Goal: Obtain resource: Obtain resource

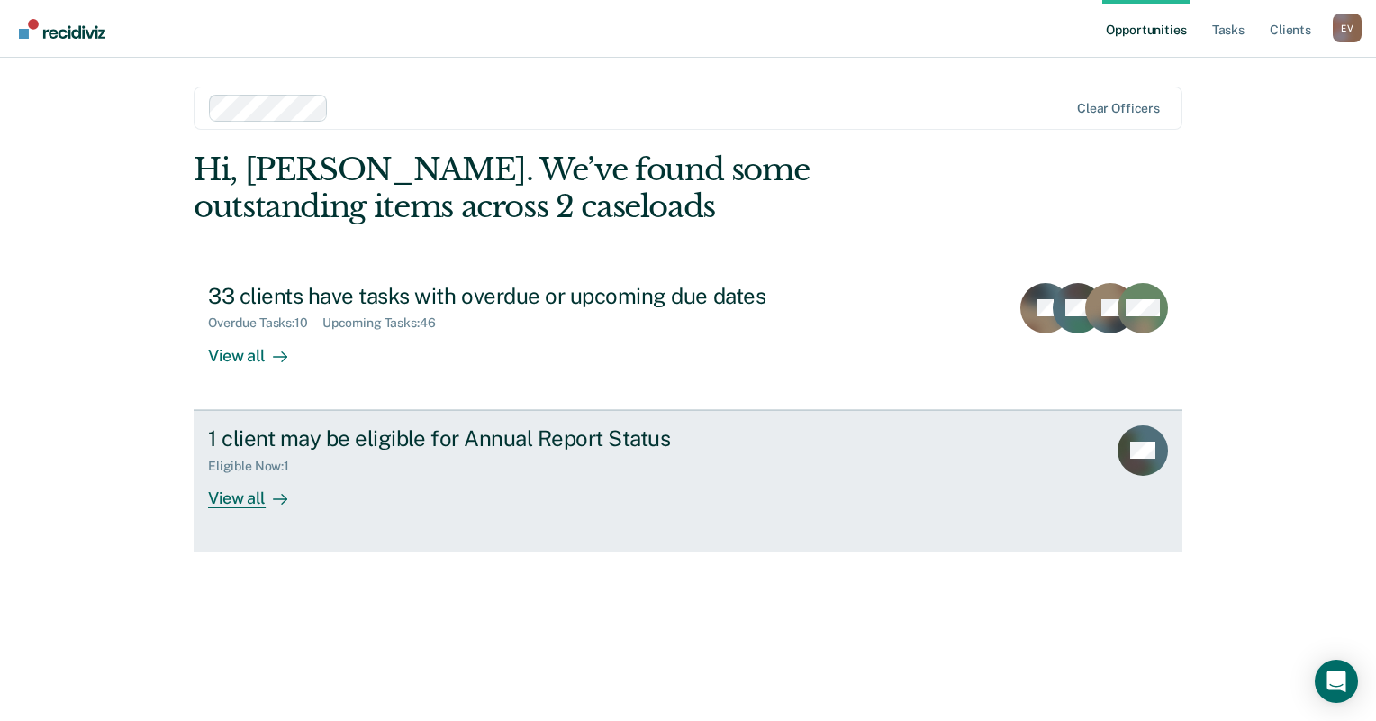
click at [330, 442] on div "1 client may be eligible for Annual Report Status" at bounding box center [524, 438] width 632 height 26
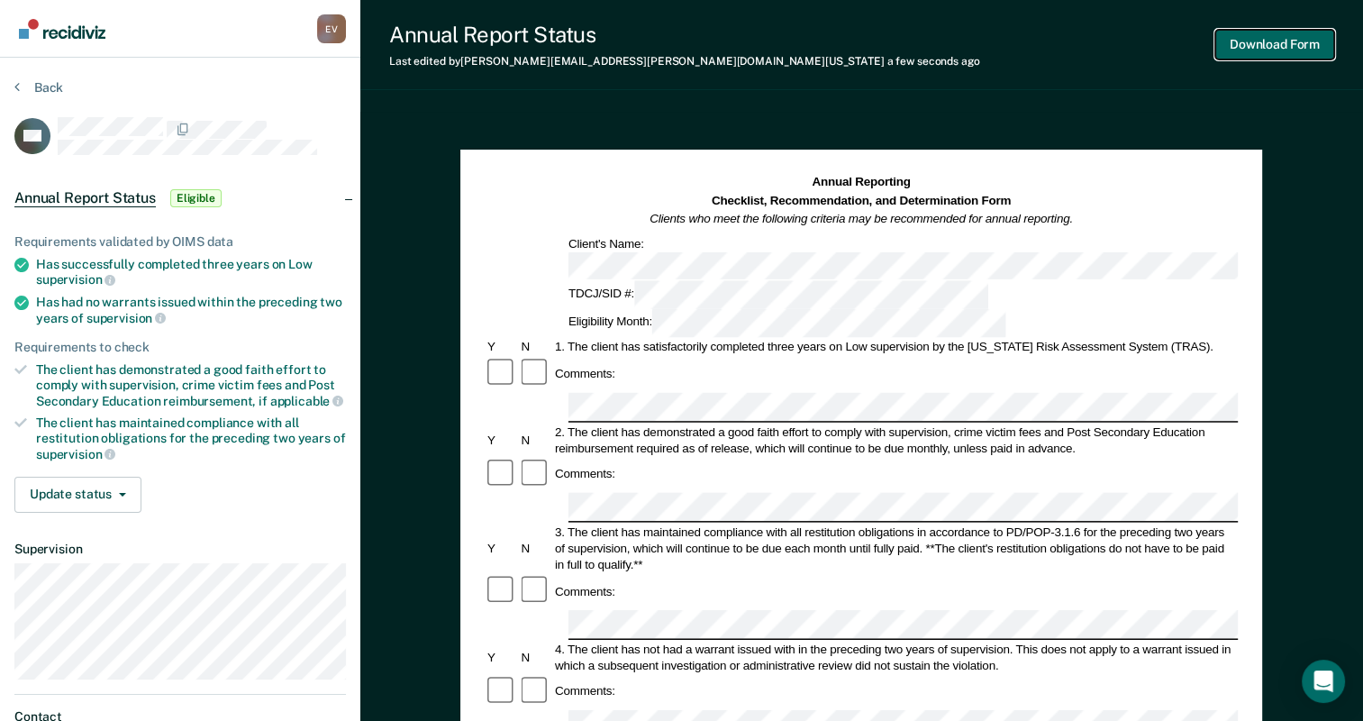
click at [1270, 41] on button "Download Form" at bounding box center [1274, 45] width 119 height 30
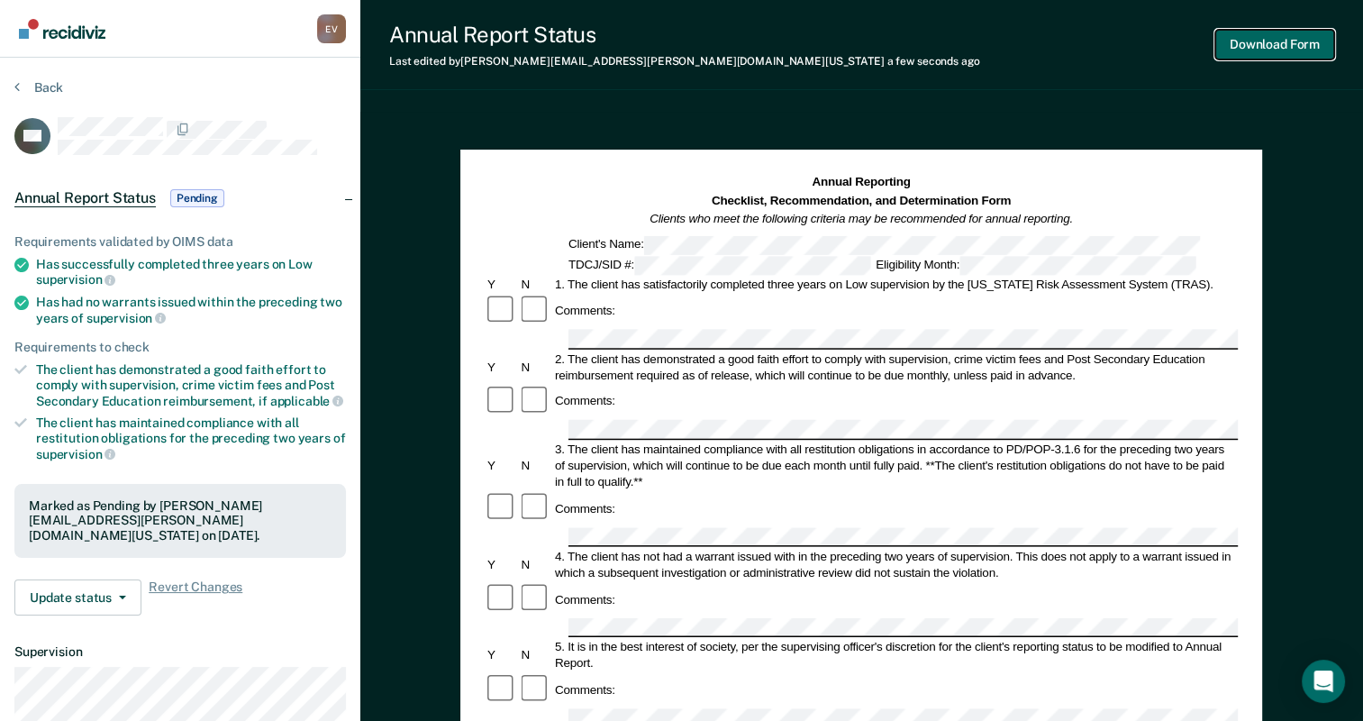
click at [1251, 43] on button "Download Form" at bounding box center [1274, 45] width 119 height 30
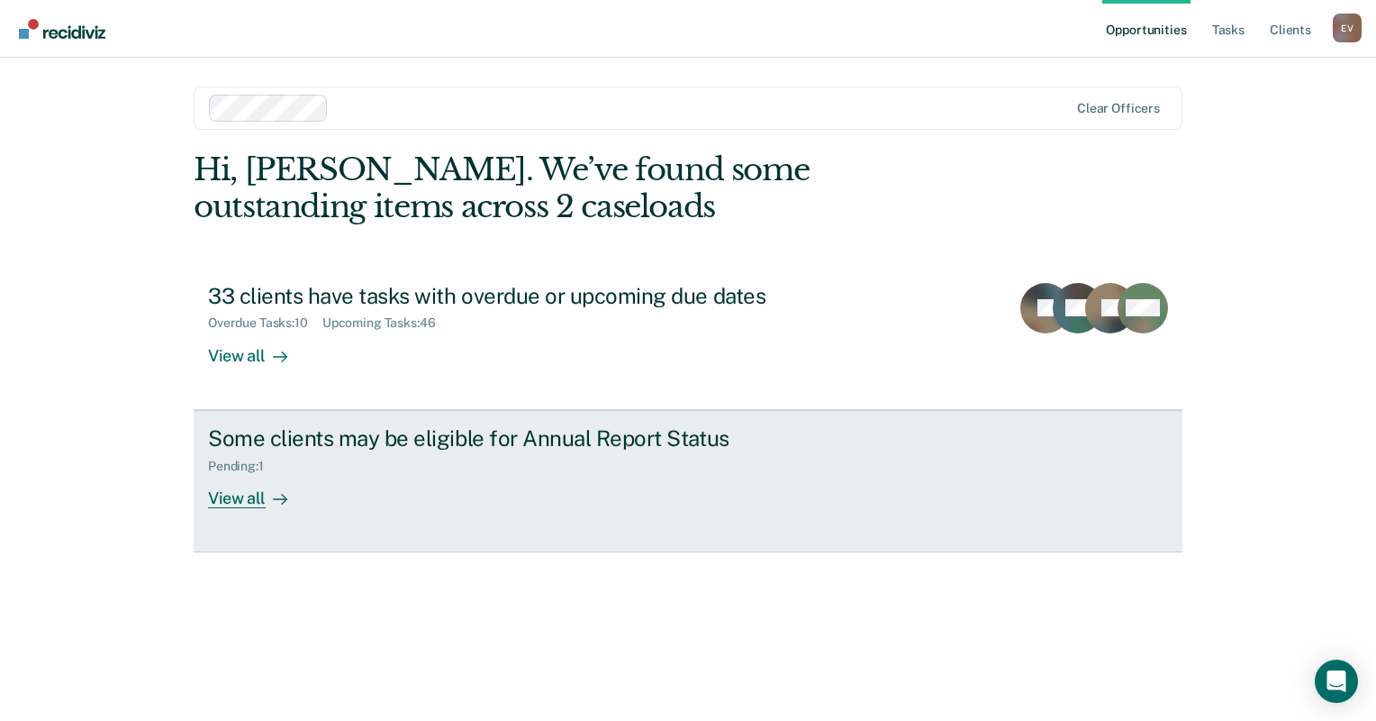
click at [411, 433] on div "Some clients may be eligible for Annual Report Status" at bounding box center [524, 438] width 632 height 26
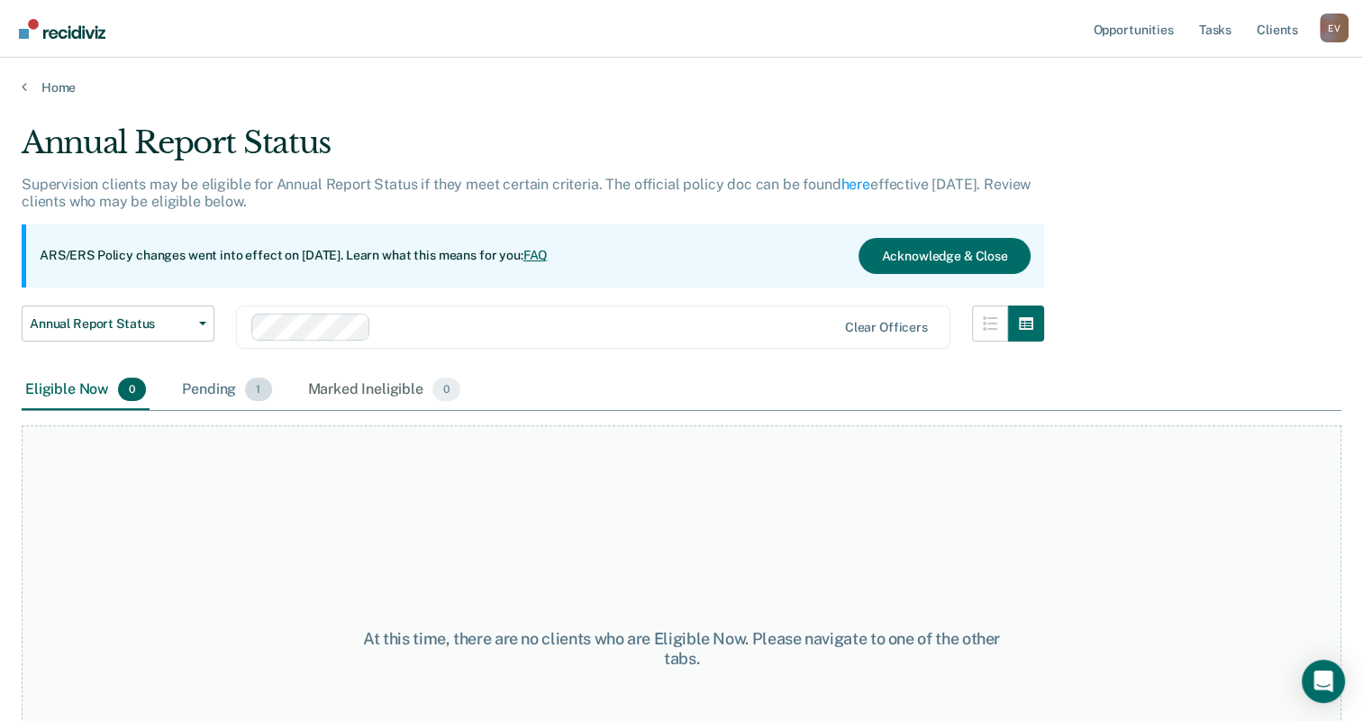
click at [225, 388] on div "Pending 1" at bounding box center [226, 390] width 96 height 40
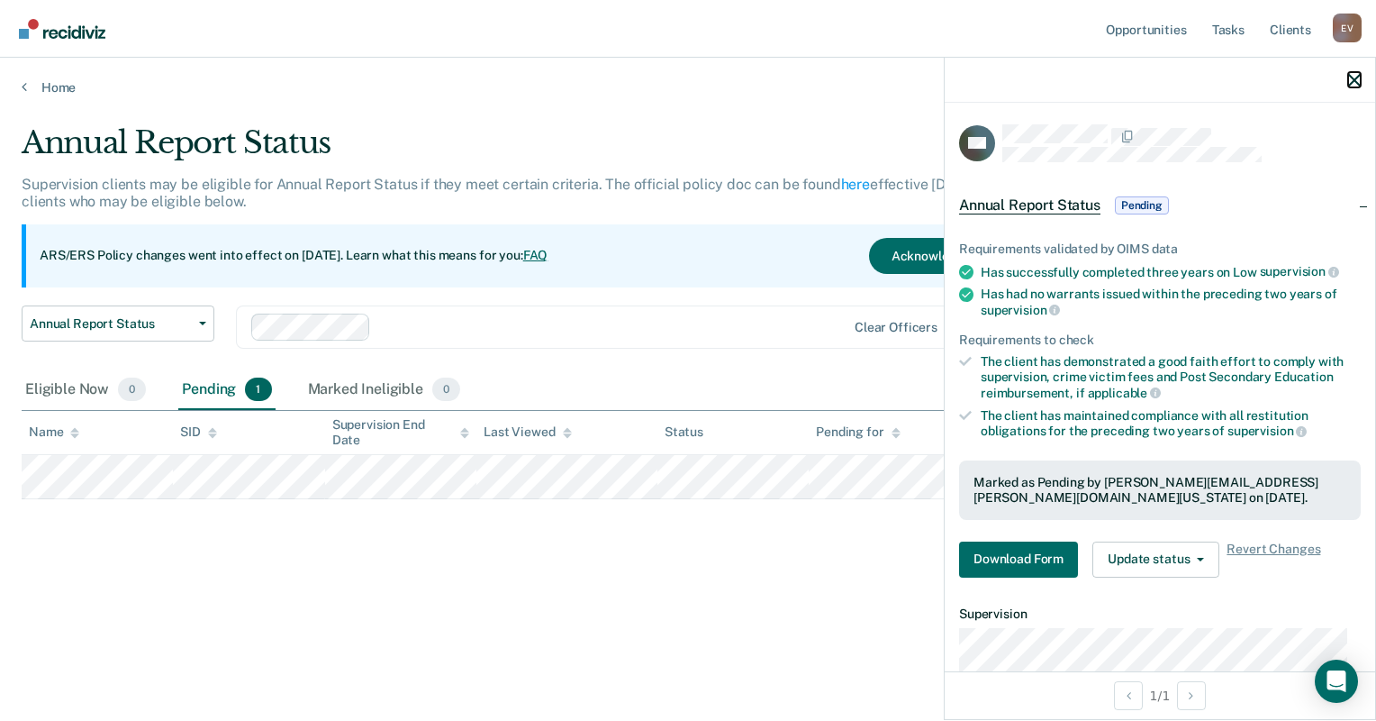
drag, startPoint x: 1358, startPoint y: 77, endPoint x: 1315, endPoint y: 127, distance: 66.4
click at [1357, 77] on icon "button" at bounding box center [1354, 80] width 13 height 13
click at [1354, 80] on icon "button" at bounding box center [1354, 80] width 13 height 13
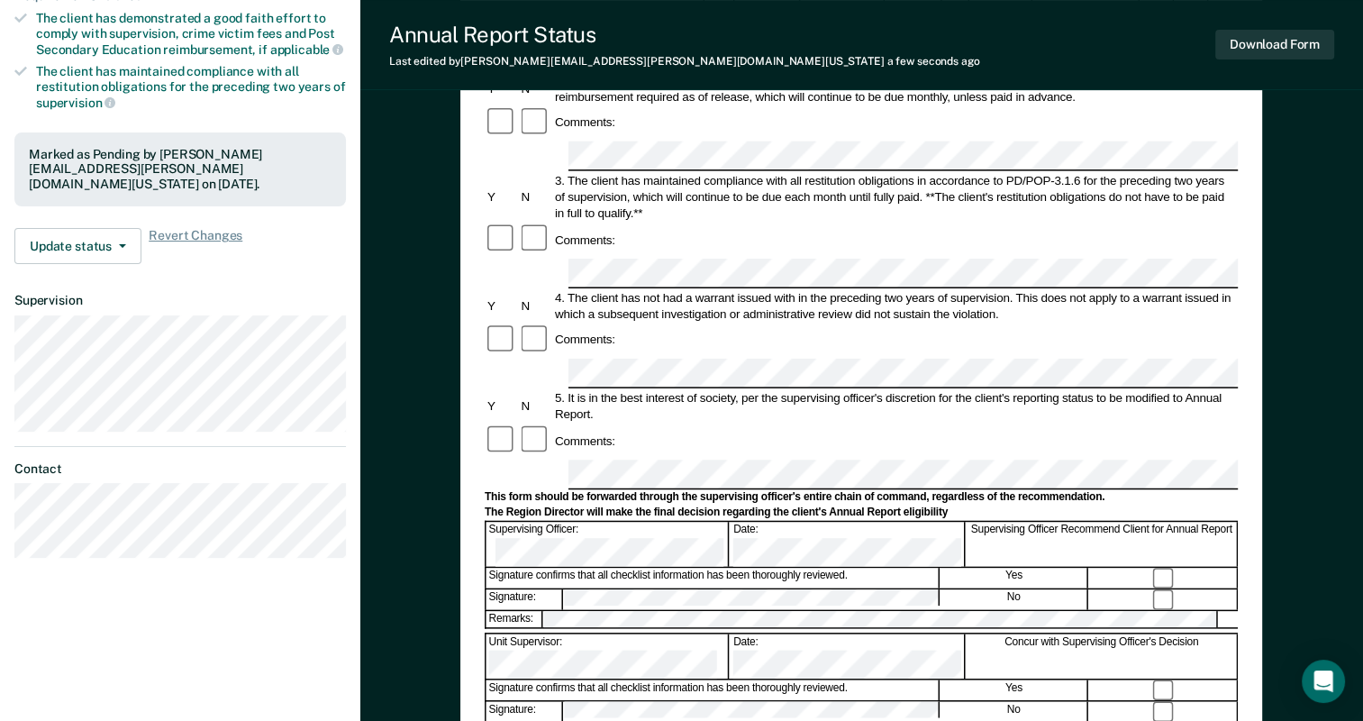
scroll to position [321, 0]
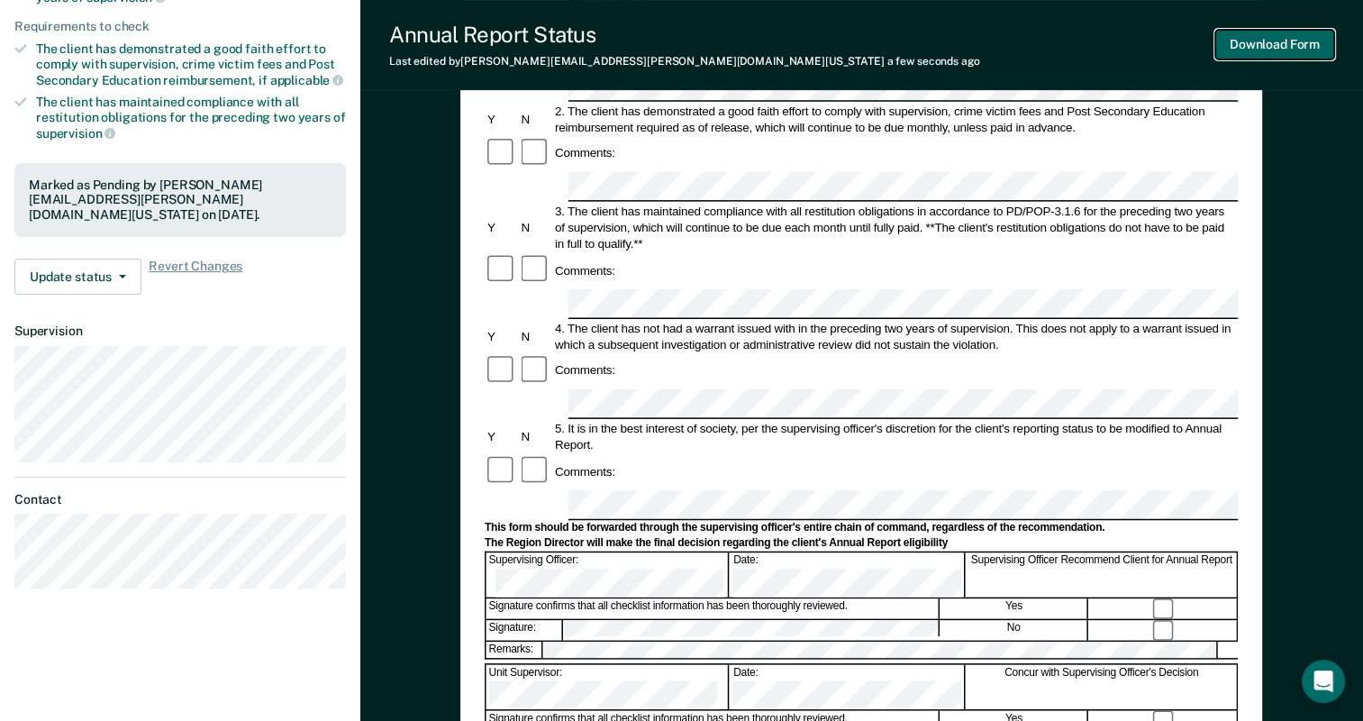
click at [1268, 41] on button "Download Form" at bounding box center [1274, 45] width 119 height 30
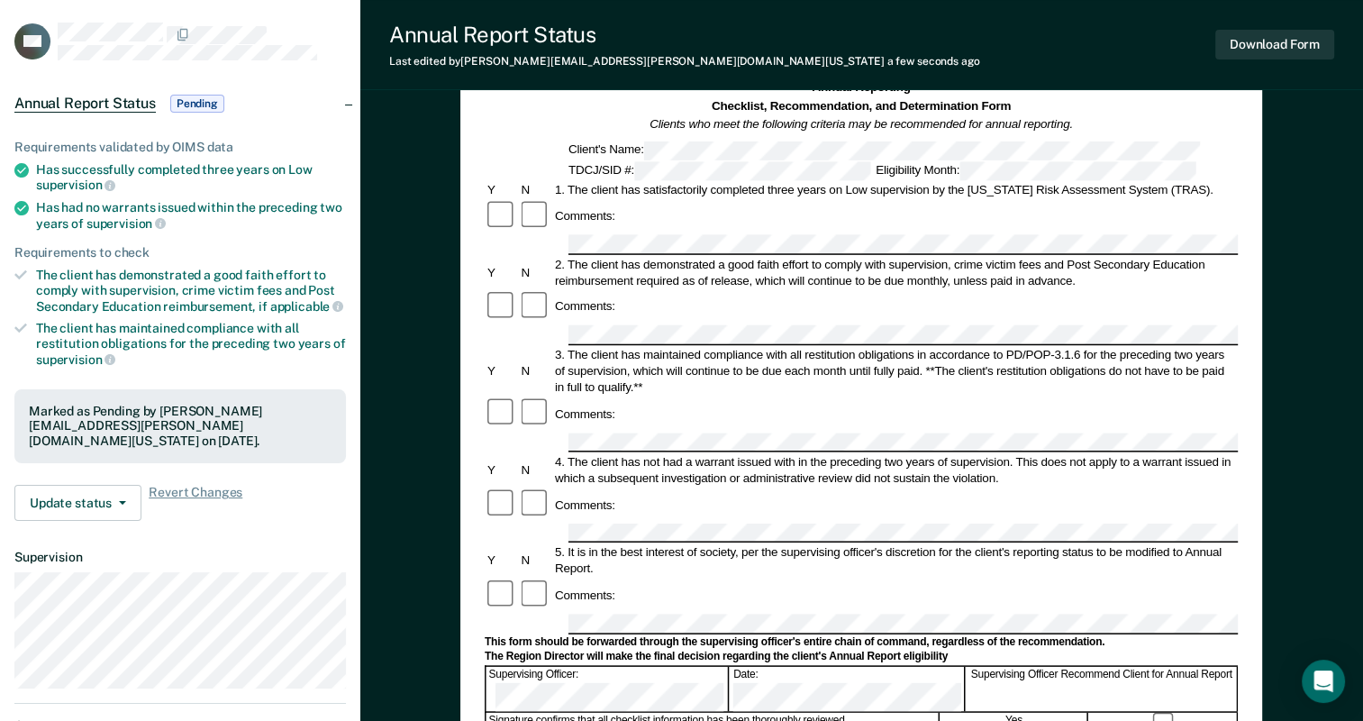
scroll to position [0, 0]
